Goal: Find contact information: Find contact information

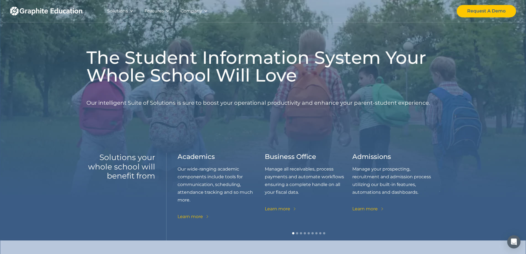
click at [195, 9] on div "Company" at bounding box center [192, 11] width 22 height 8
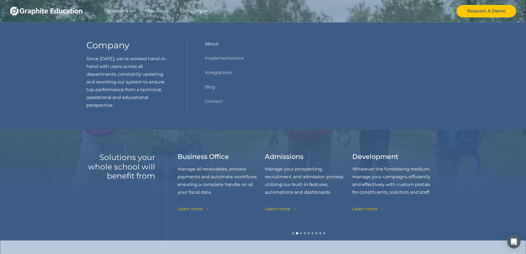
click at [209, 46] on link "About" at bounding box center [212, 44] width 14 height 8
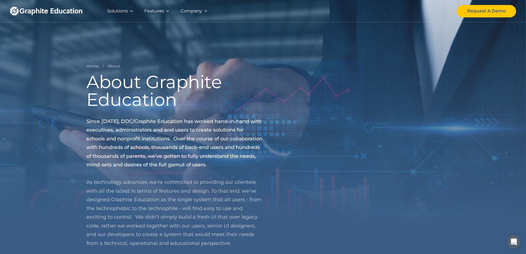
click at [200, 11] on div "Company" at bounding box center [192, 11] width 22 height 8
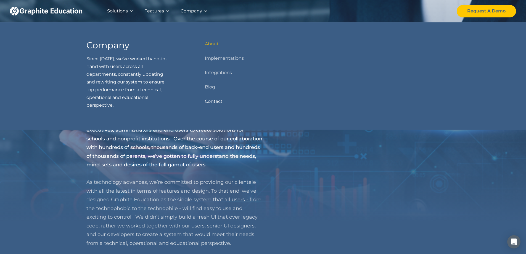
click at [214, 100] on link "Contact" at bounding box center [214, 102] width 18 height 8
